Goal: Task Accomplishment & Management: Manage account settings

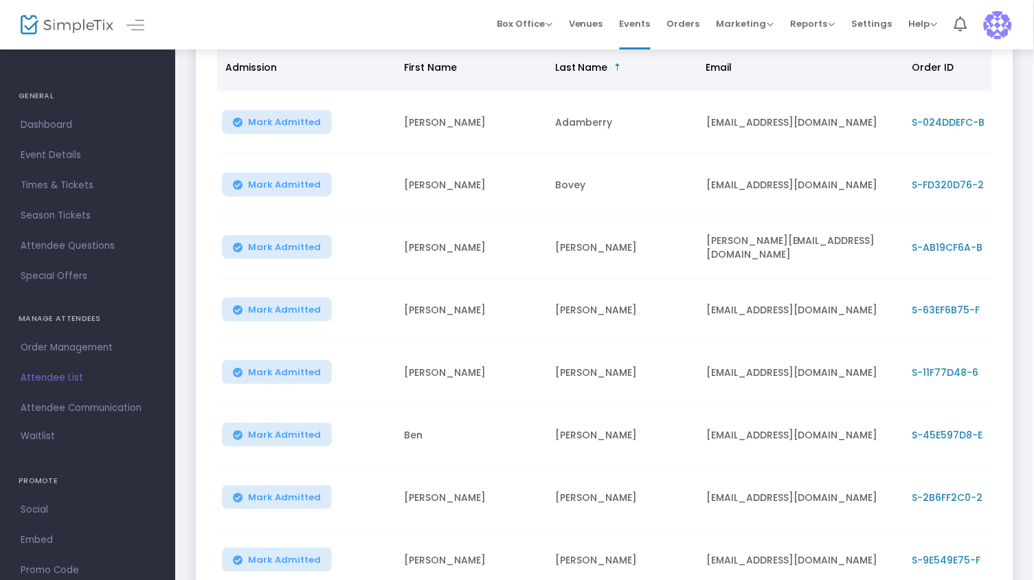
scroll to position [345, 0]
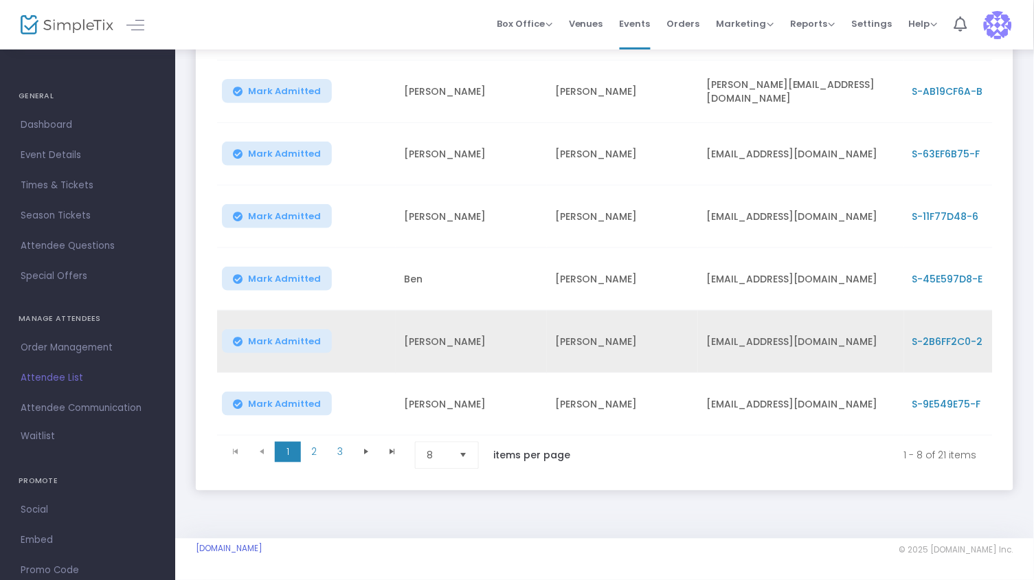
click at [928, 320] on td "S-2B6FF2C0-2" at bounding box center [966, 341] width 124 height 63
click at [927, 334] on span "S-2B6FF2C0-2" at bounding box center [947, 341] width 71 height 14
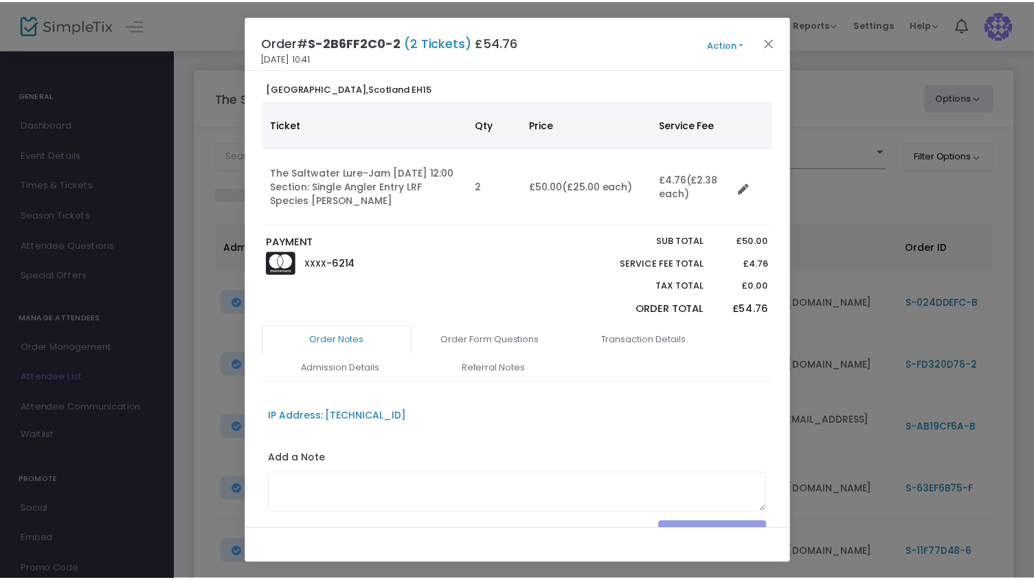
scroll to position [0, 0]
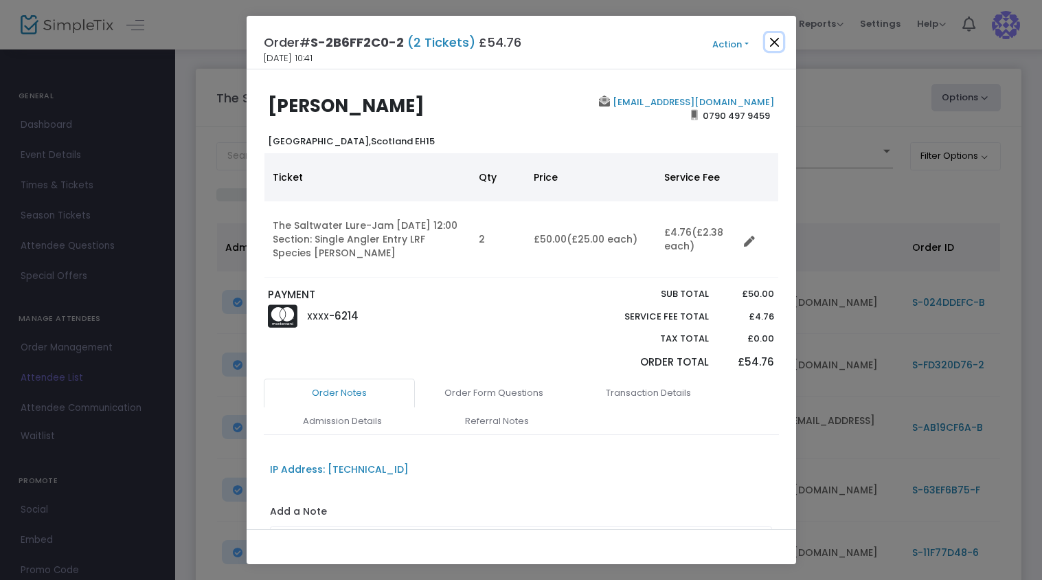
click at [773, 47] on button "Close" at bounding box center [774, 42] width 18 height 18
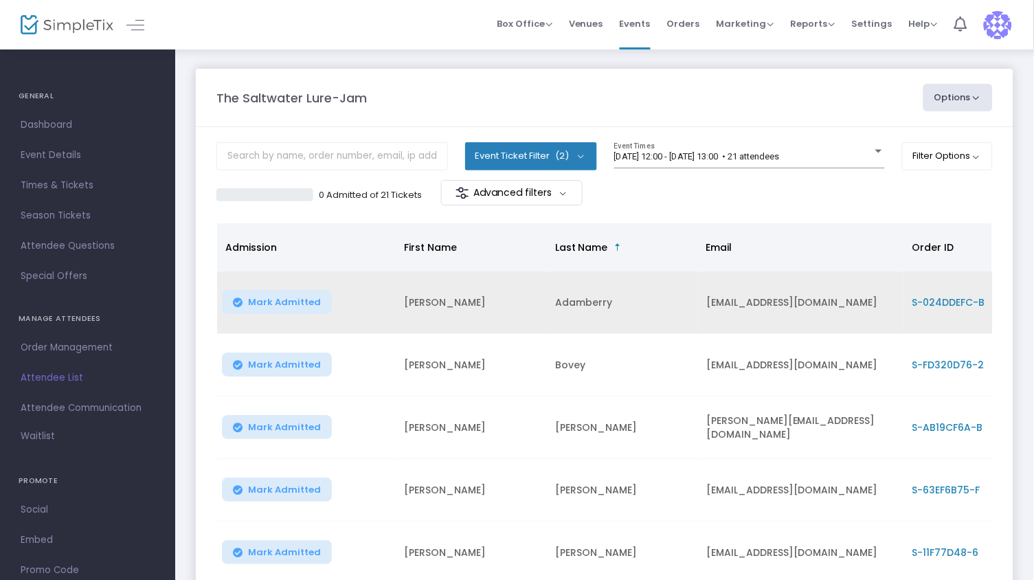
click at [940, 304] on span "S-024DDEFC-B" at bounding box center [948, 302] width 73 height 14
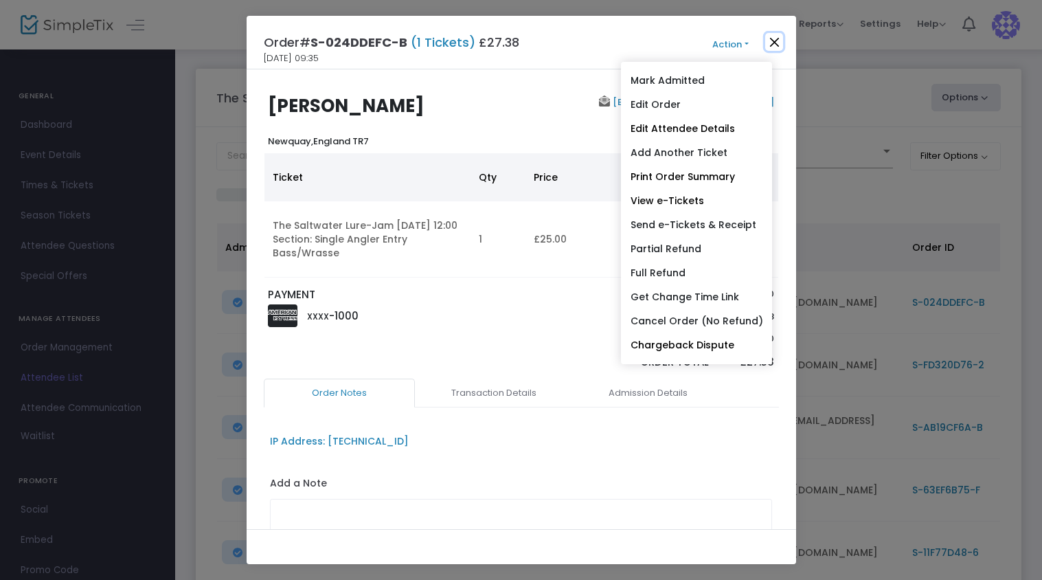
click at [768, 43] on button "Close" at bounding box center [774, 42] width 18 height 18
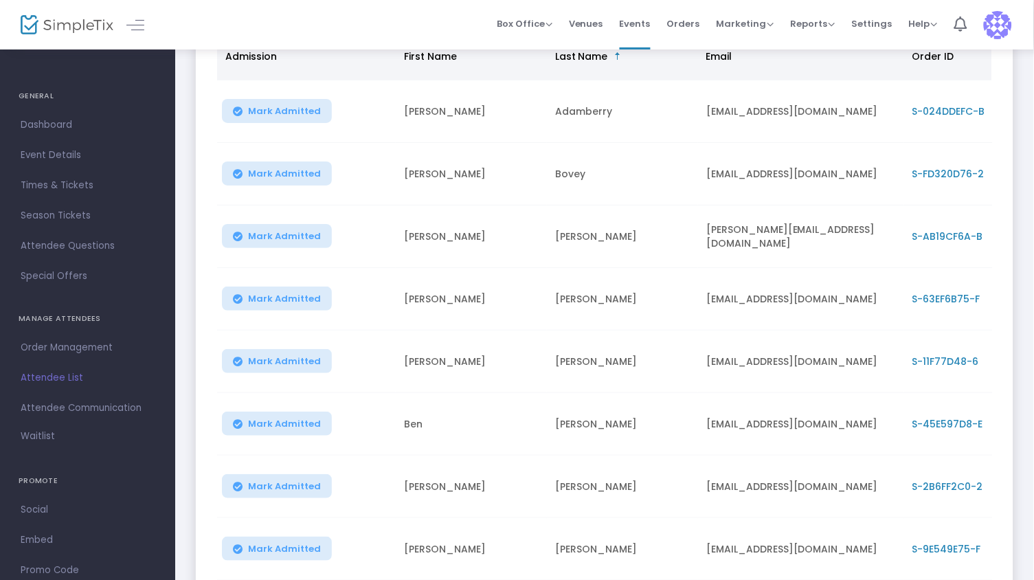
scroll to position [192, 0]
click at [949, 175] on span "S-FD320D76-2" at bounding box center [948, 173] width 72 height 14
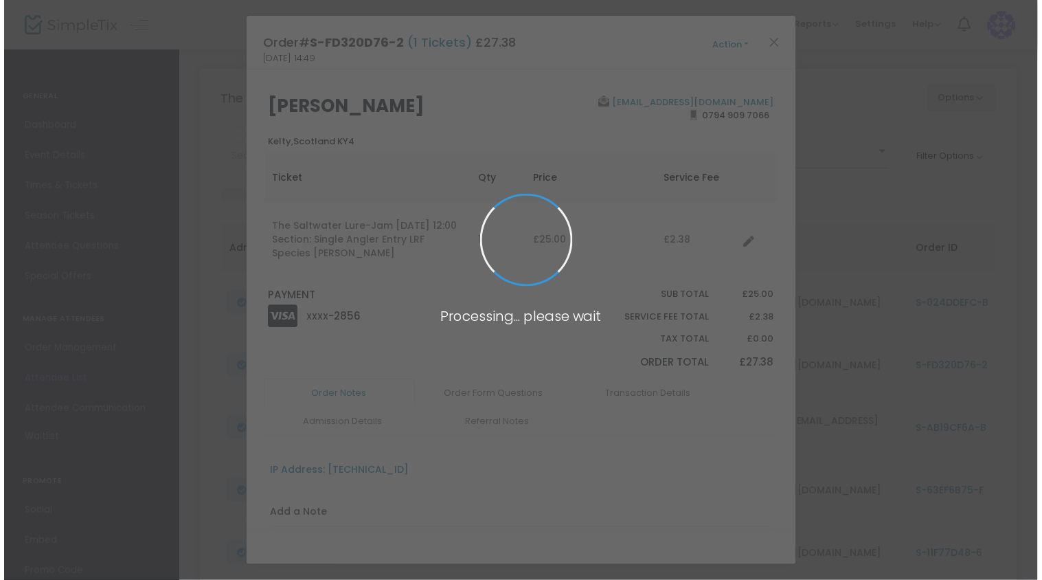
scroll to position [0, 0]
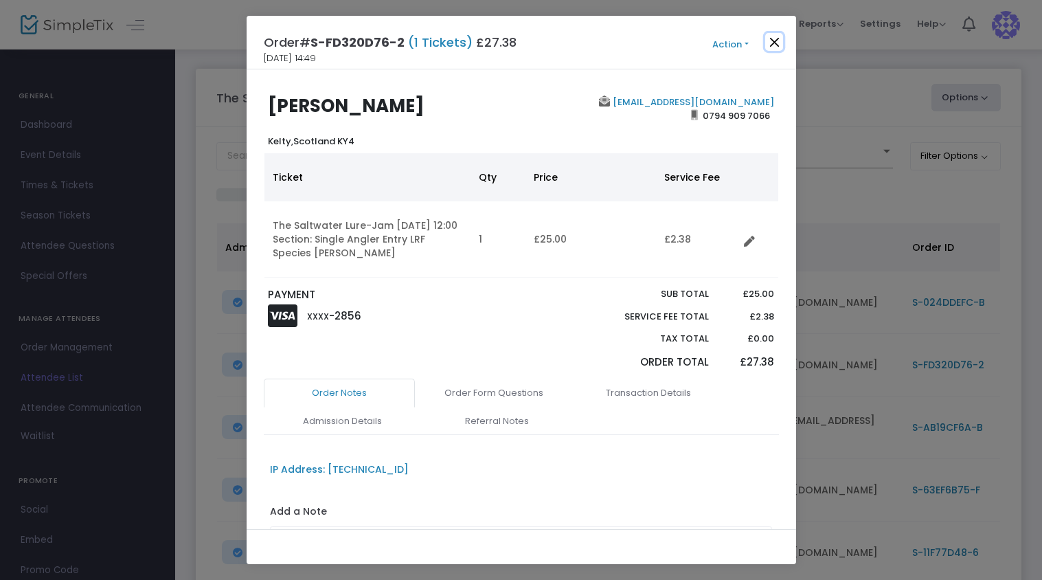
click at [779, 40] on button "Close" at bounding box center [774, 42] width 18 height 18
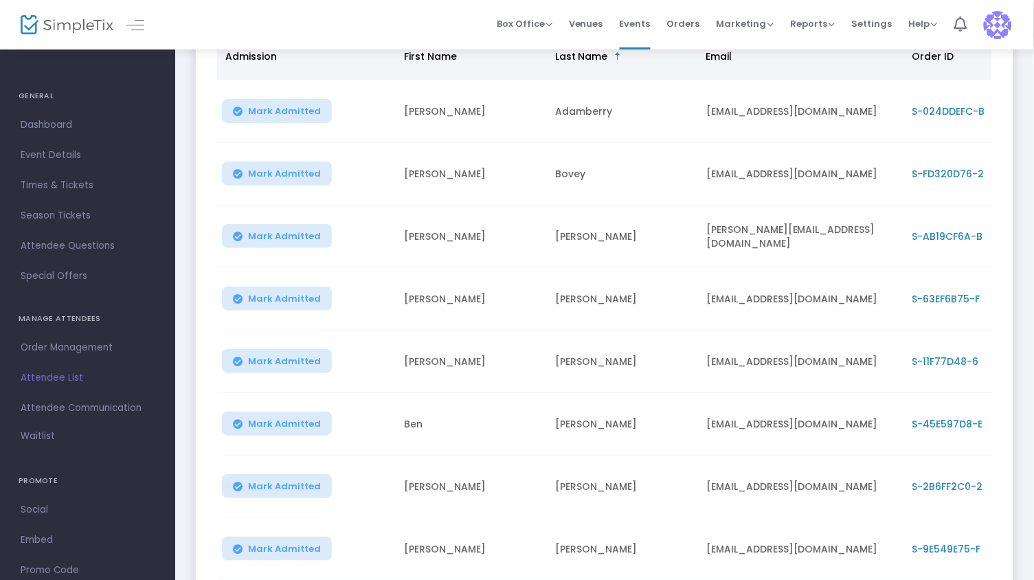
scroll to position [192, 0]
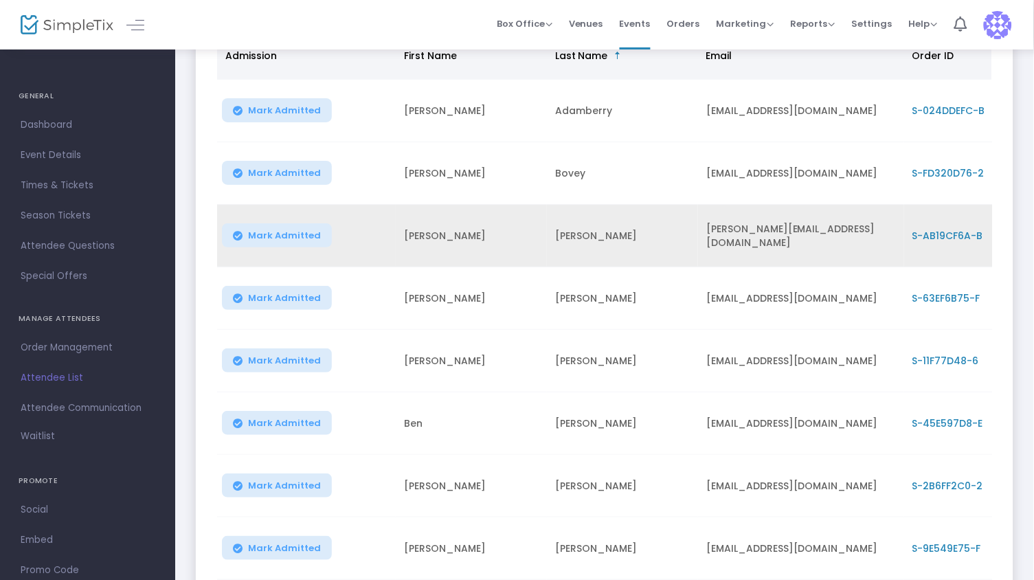
click at [944, 232] on span "S-AB19CF6A-B" at bounding box center [947, 236] width 71 height 14
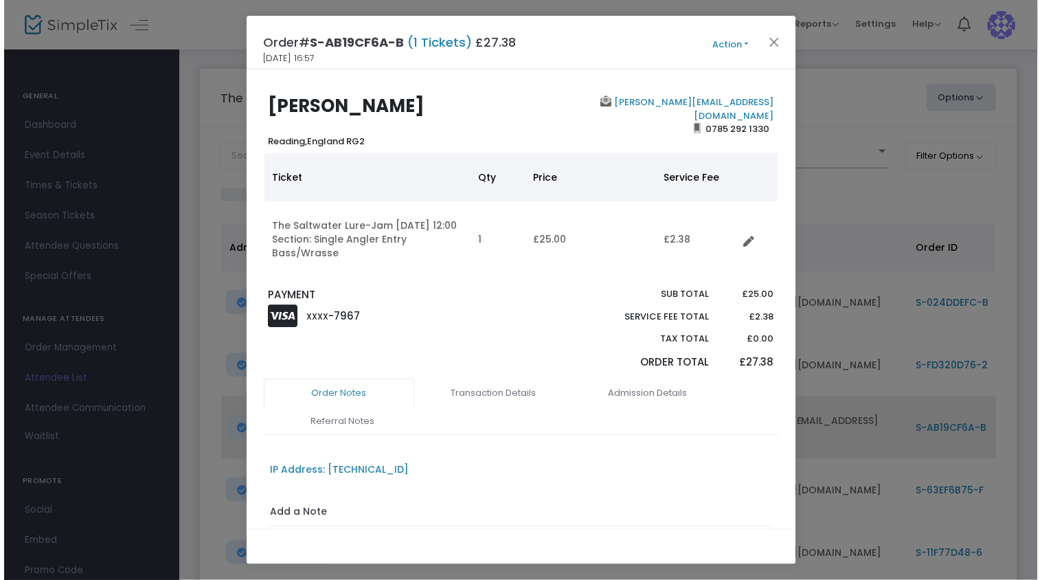
scroll to position [0, 0]
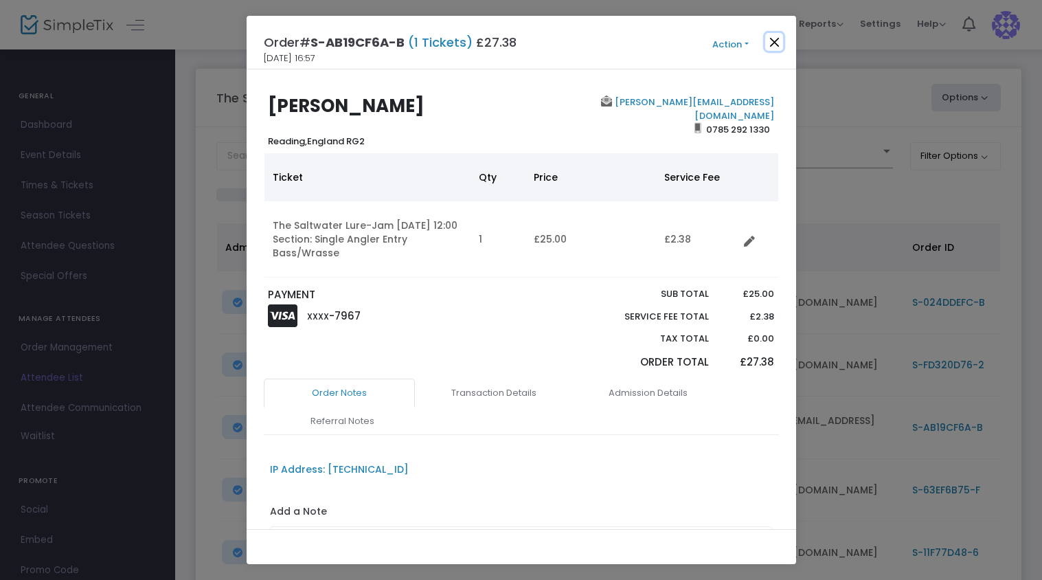
click at [772, 43] on button "Close" at bounding box center [774, 42] width 18 height 18
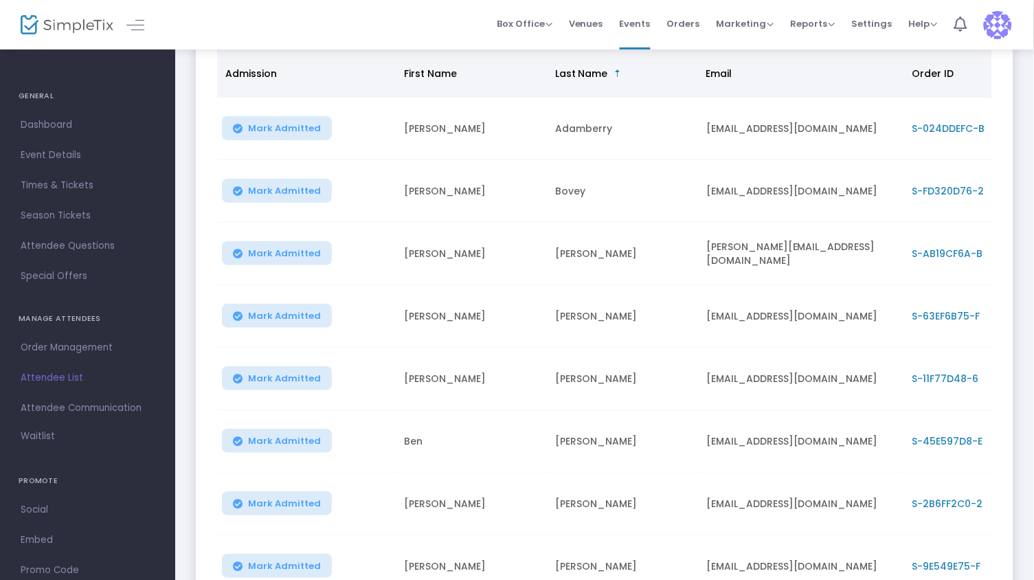
scroll to position [192, 0]
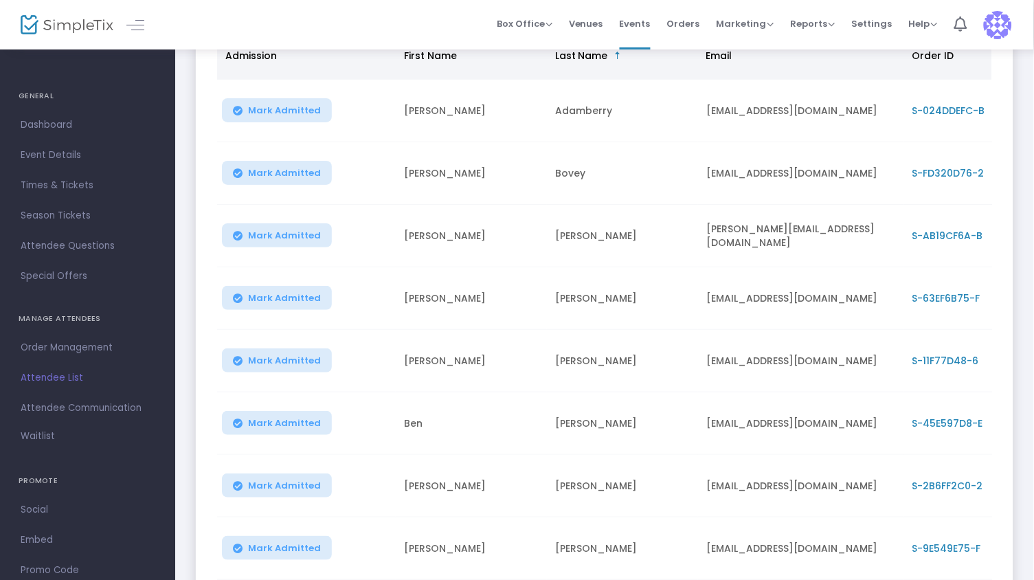
click at [962, 299] on span "S-63EF6B75-F" at bounding box center [946, 298] width 68 height 14
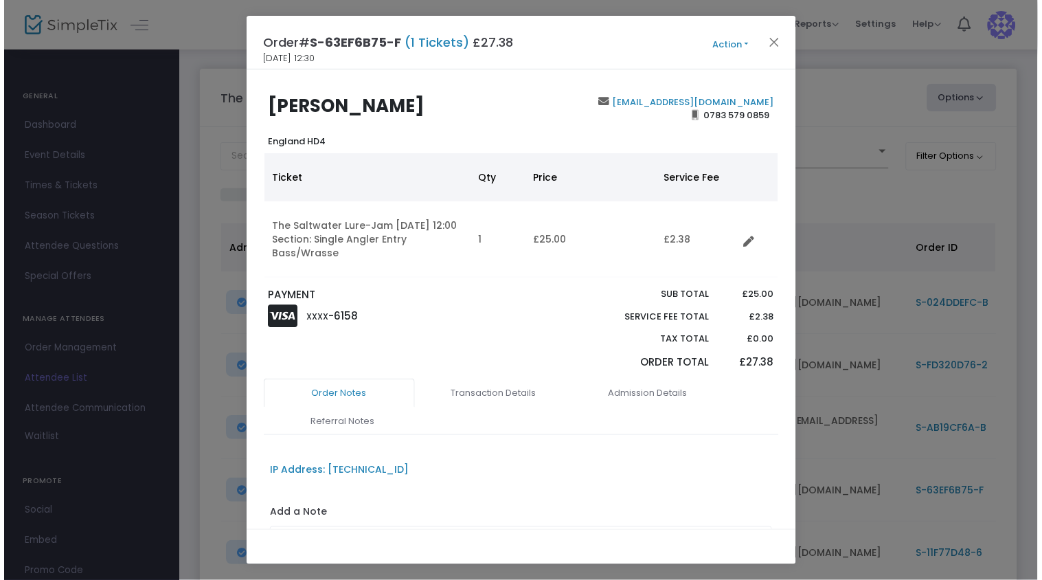
scroll to position [0, 0]
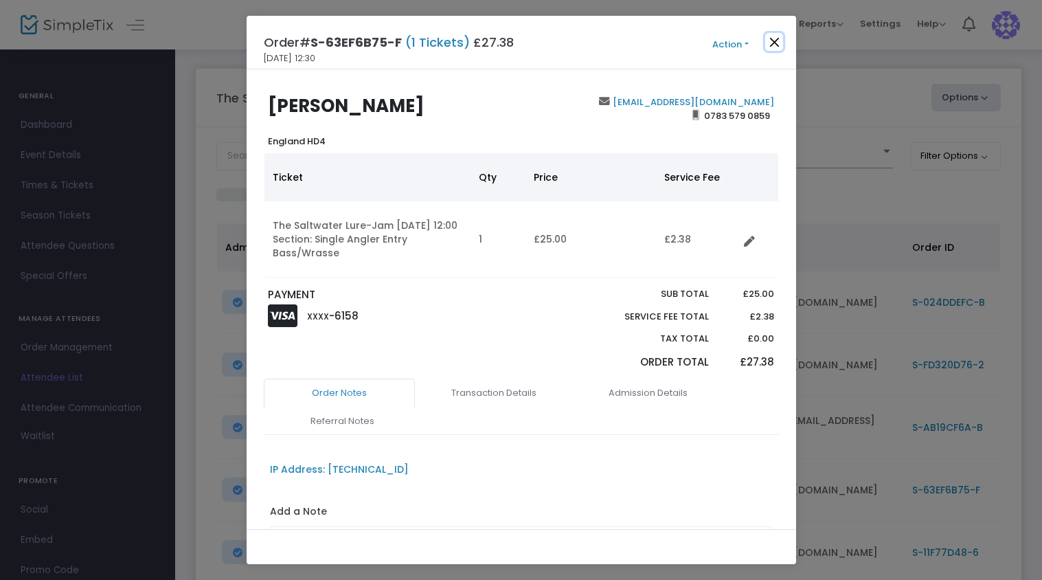
click at [771, 47] on button "Close" at bounding box center [774, 42] width 18 height 18
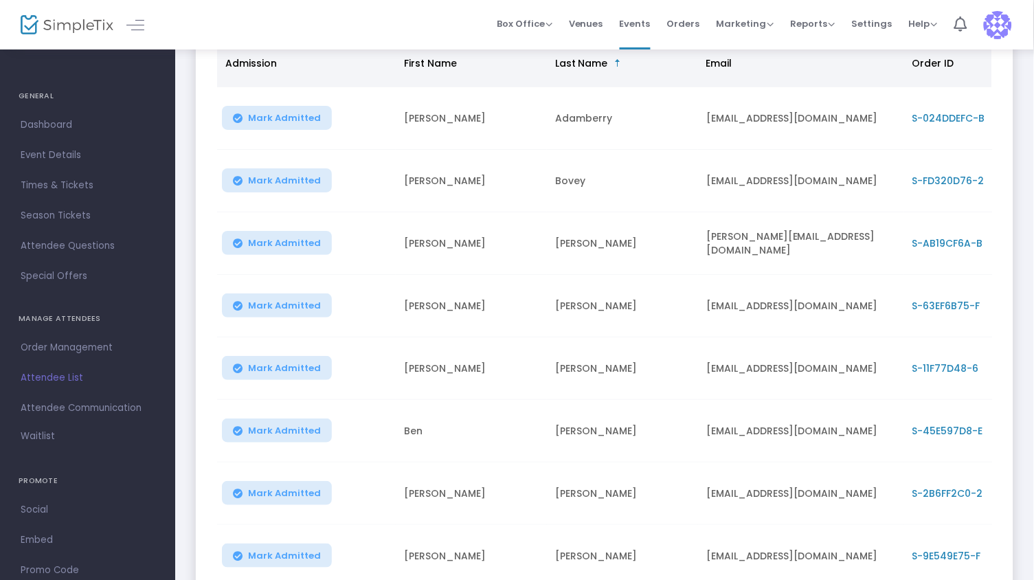
scroll to position [192, 0]
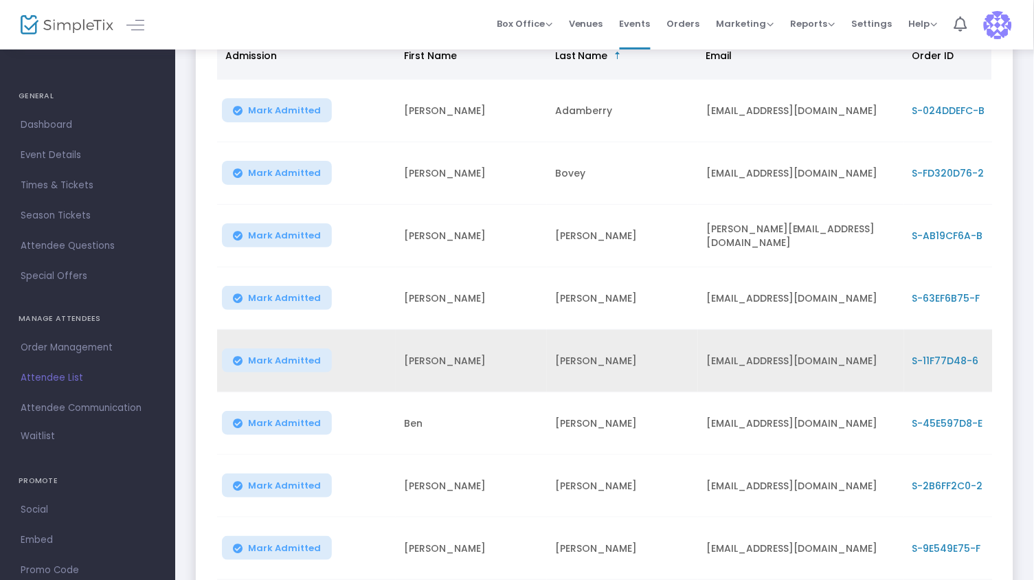
click at [942, 354] on span "S-11F77D48-6" at bounding box center [945, 361] width 67 height 14
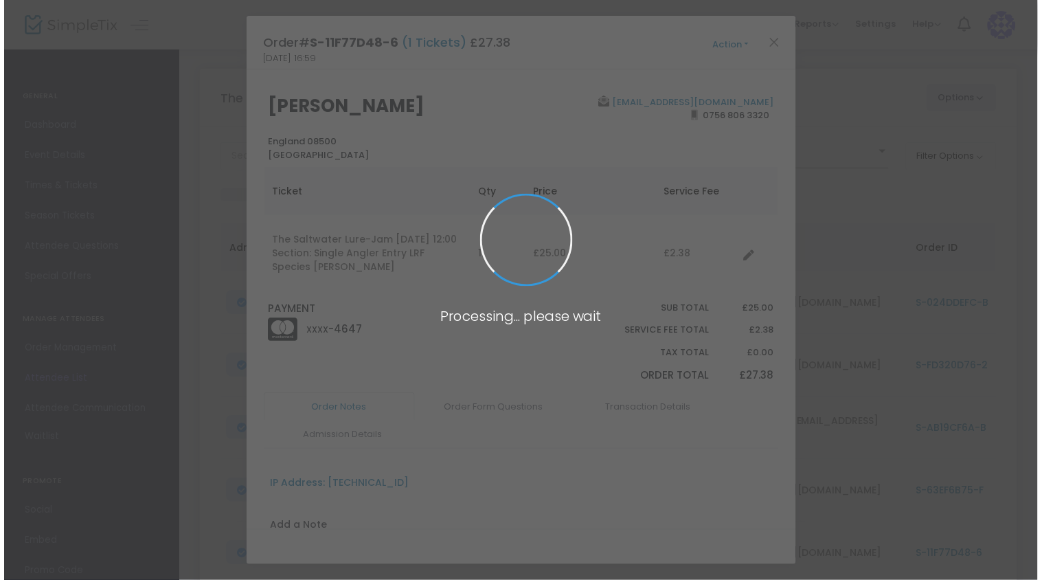
scroll to position [0, 0]
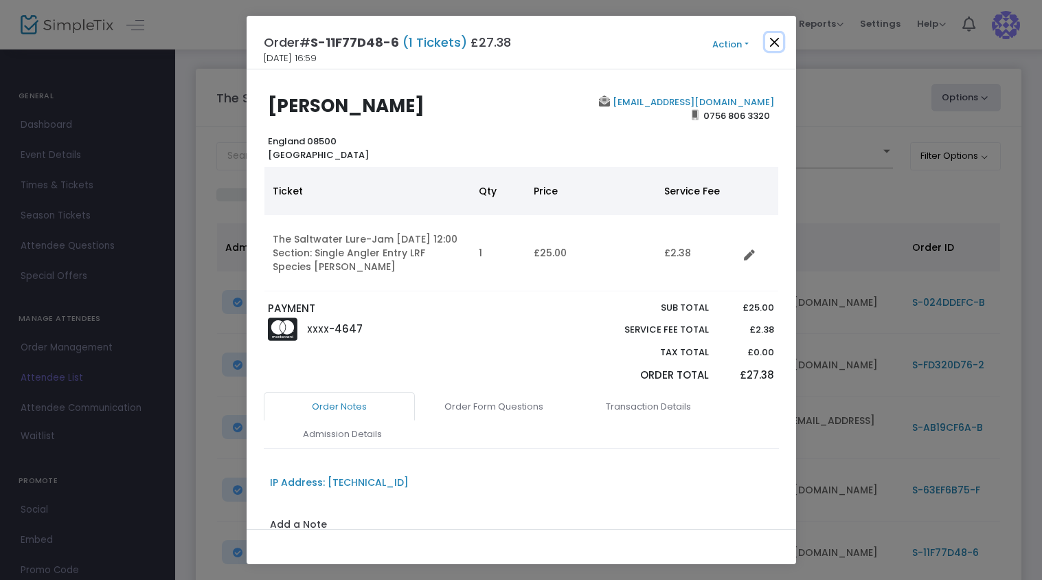
click at [773, 46] on button "Close" at bounding box center [774, 42] width 18 height 18
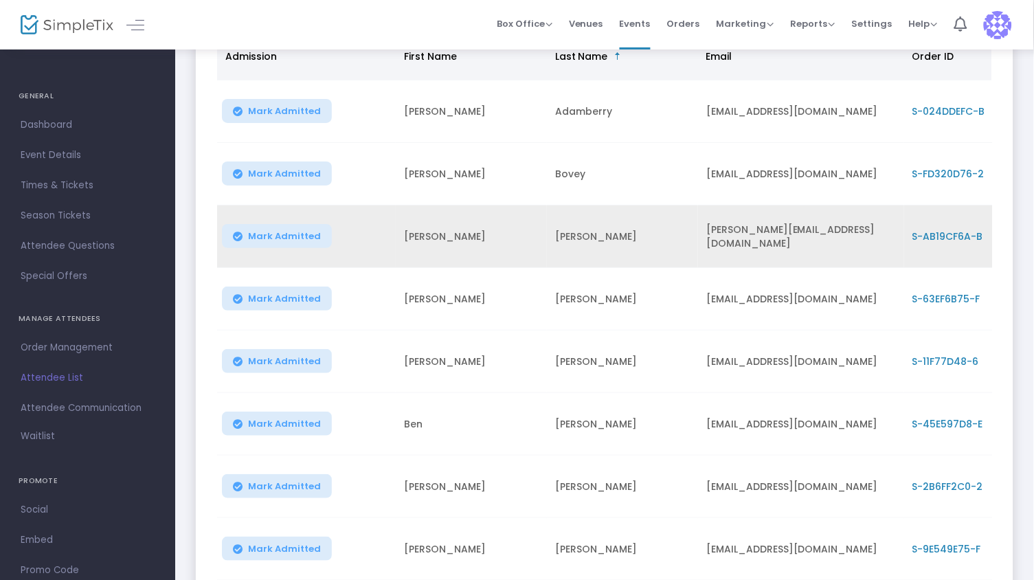
scroll to position [192, 0]
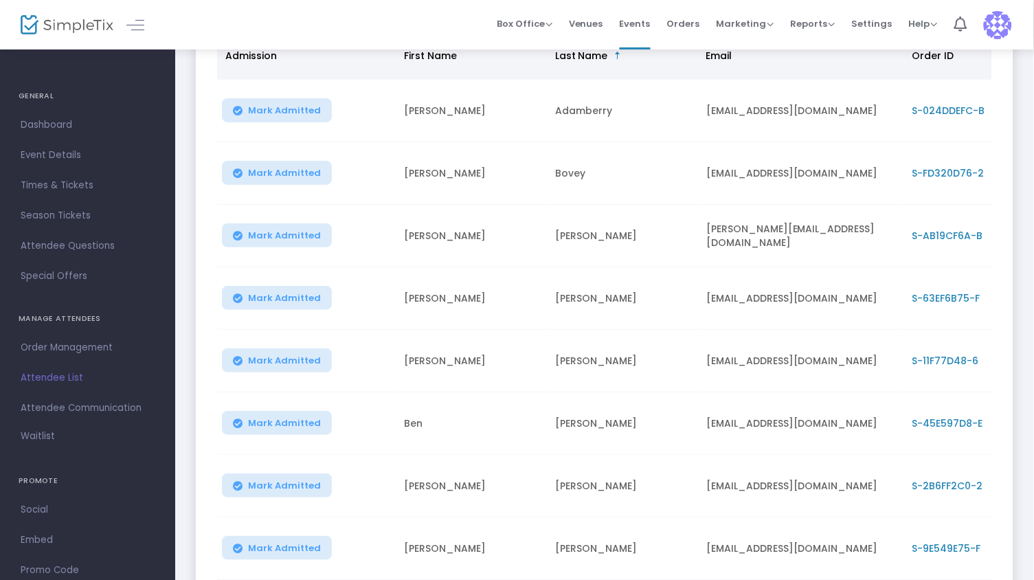
click at [957, 425] on span "S-45E597D8-E" at bounding box center [947, 423] width 71 height 14
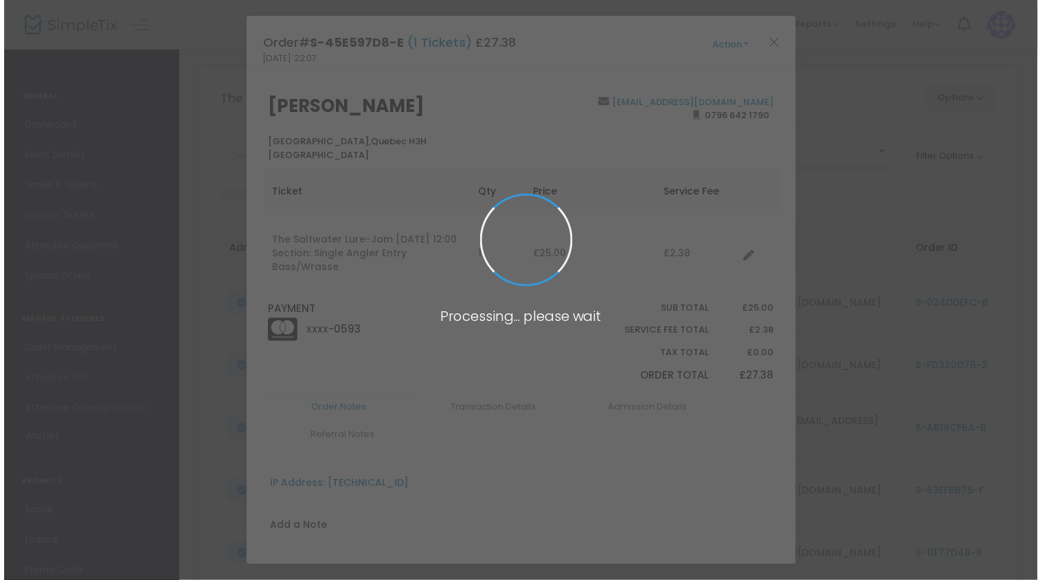
scroll to position [0, 0]
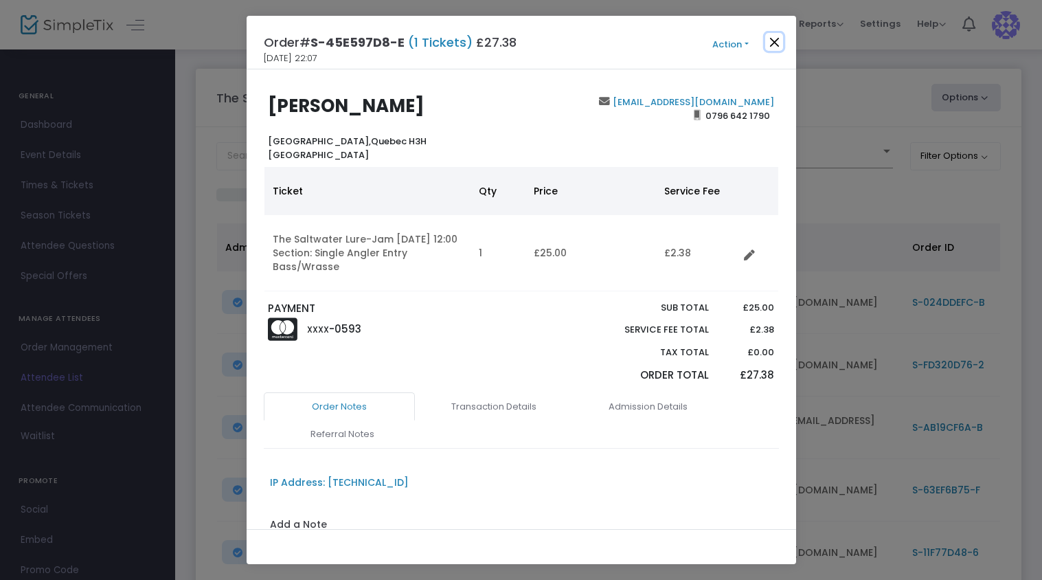
click at [775, 43] on button "Close" at bounding box center [774, 42] width 18 height 18
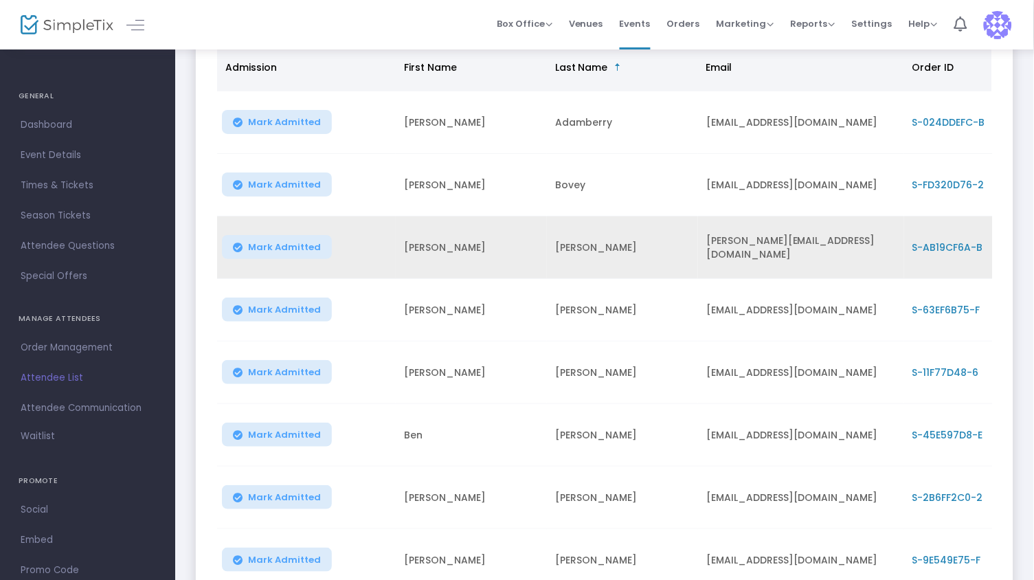
scroll to position [192, 0]
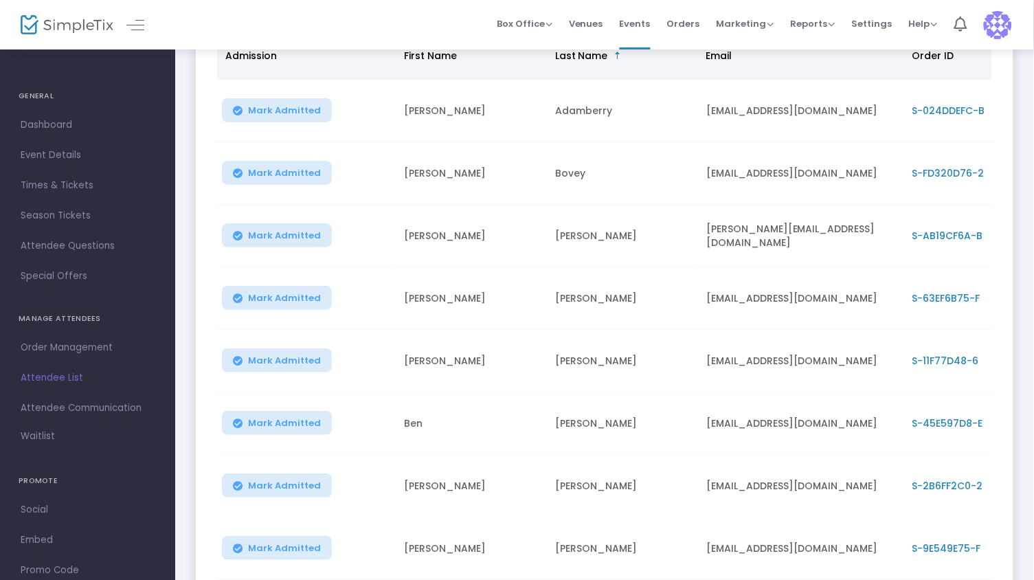
click at [951, 420] on span "S-45E597D8-E" at bounding box center [947, 423] width 71 height 14
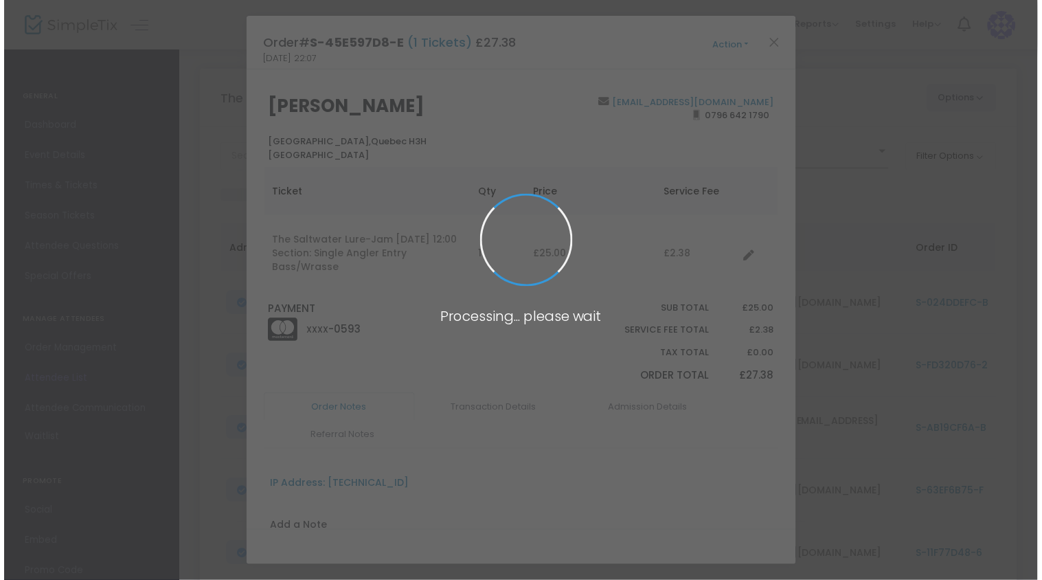
scroll to position [0, 0]
